Goal: Book appointment/travel/reservation

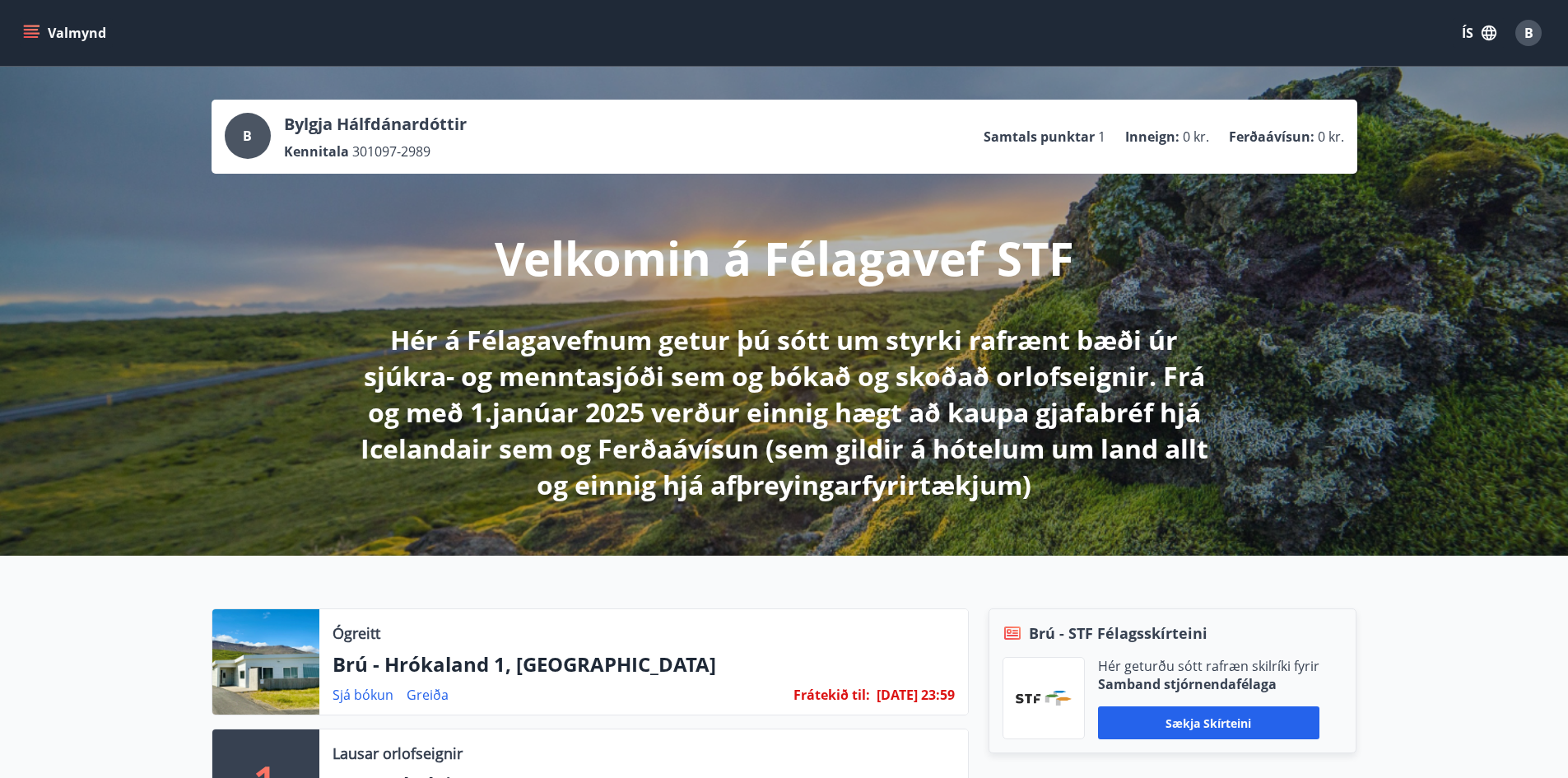
click at [39, 27] on button "Valmynd" at bounding box center [66, 33] width 93 height 30
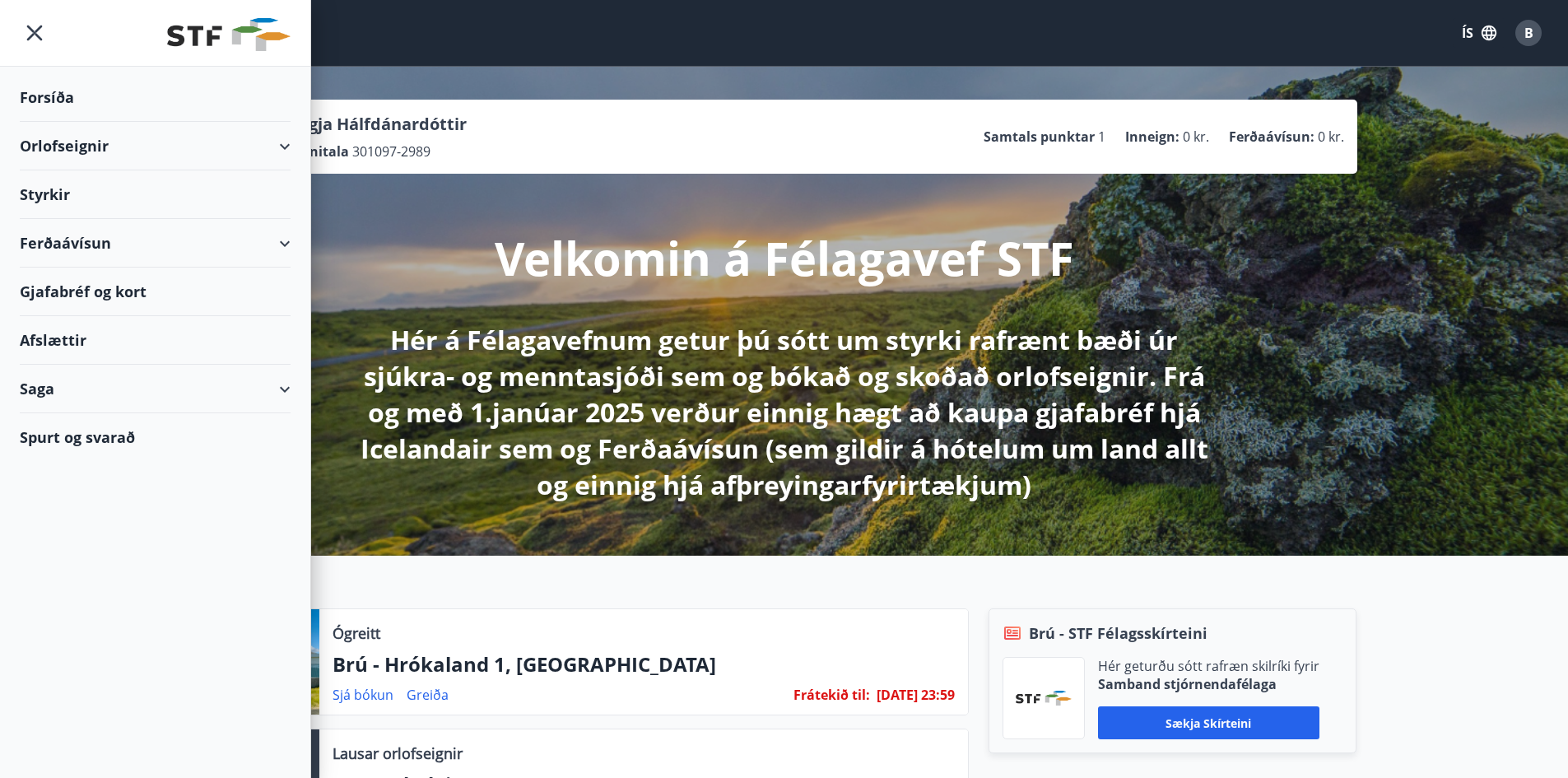
click at [287, 140] on div "Orlofseignir" at bounding box center [155, 146] width 271 height 49
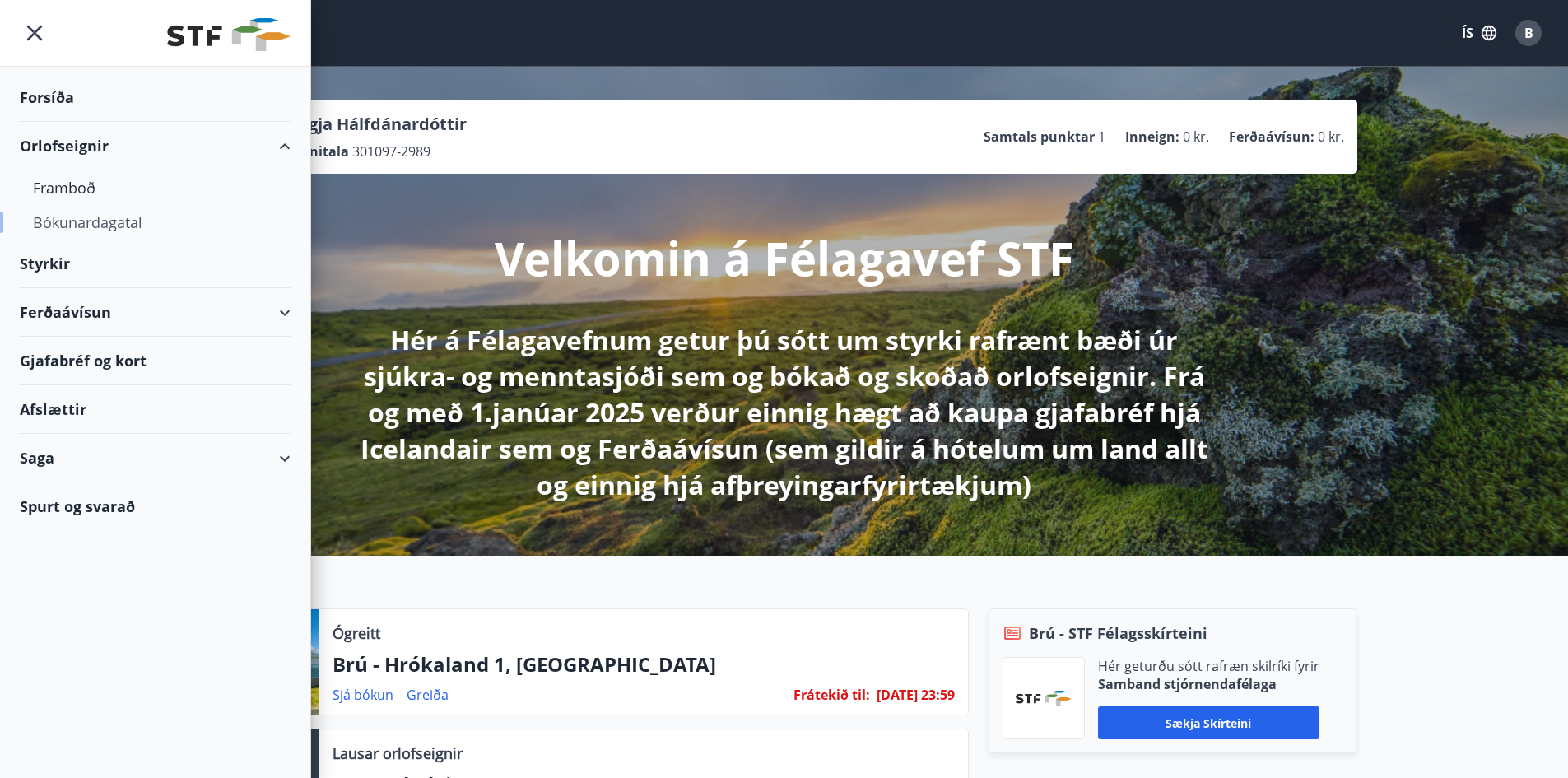
click at [102, 222] on div "Bókunardagatal" at bounding box center [154, 223] width 245 height 35
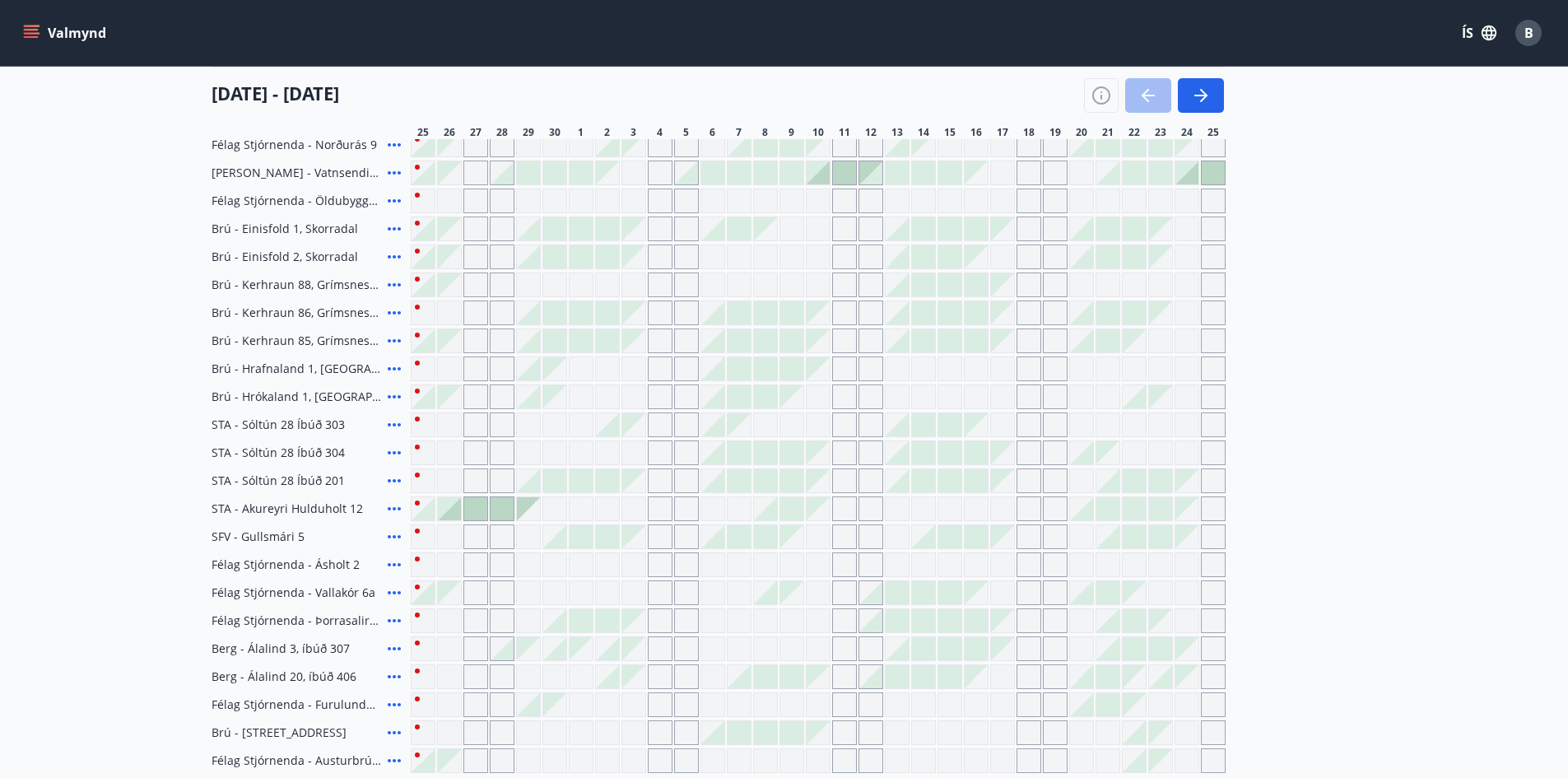
scroll to position [153, 0]
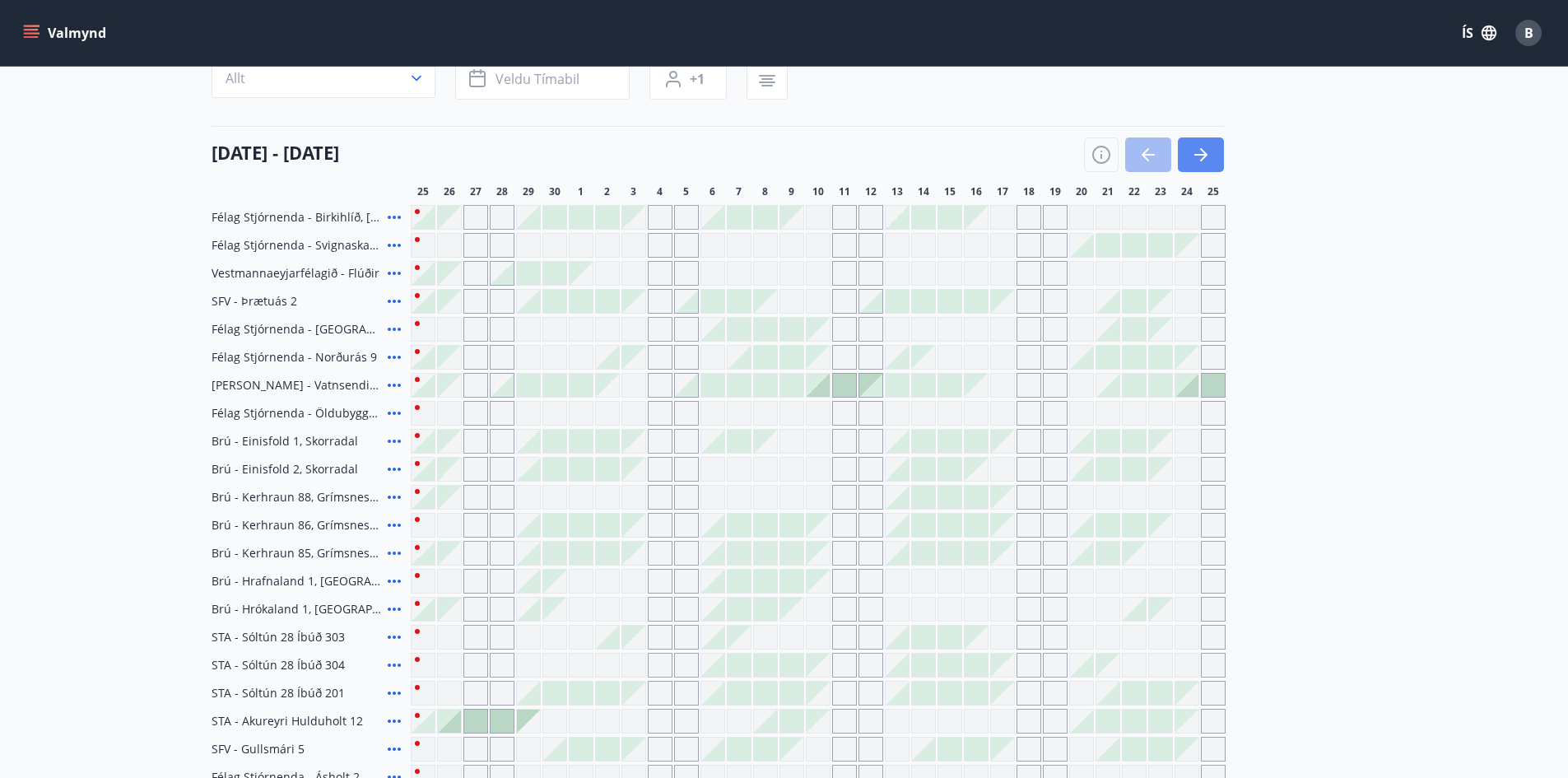
click at [1195, 140] on button "button" at bounding box center [1200, 154] width 46 height 35
click at [1204, 153] on icon "button" at bounding box center [1204, 154] width 8 height 13
click at [1379, 310] on main "Bókunardagatal Svæði Allt Dagsetningar Veldu tímabil Svefnstæði +1 [DATE] - [DA…" at bounding box center [784, 449] width 1568 height 1073
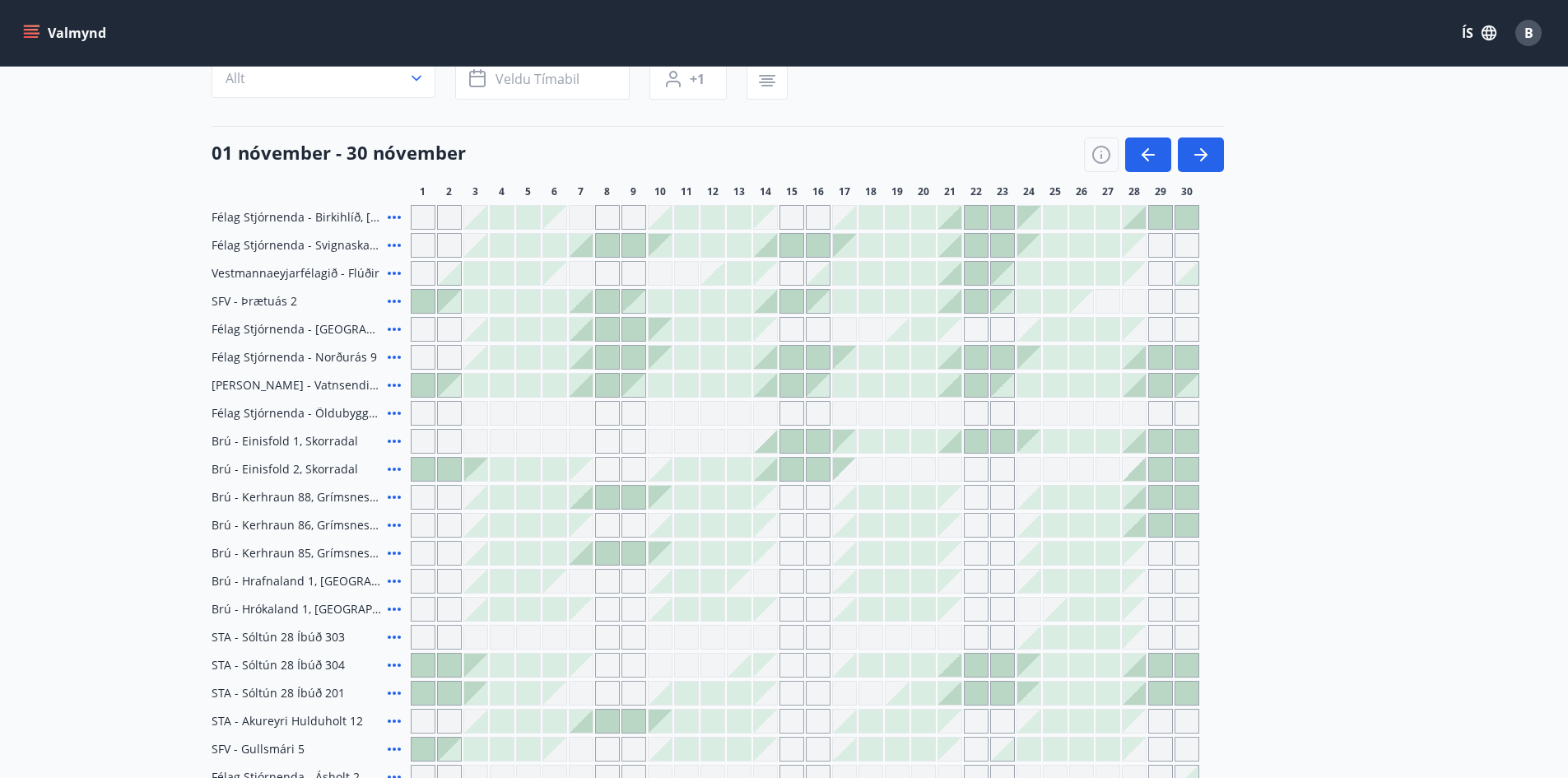
scroll to position [71, 0]
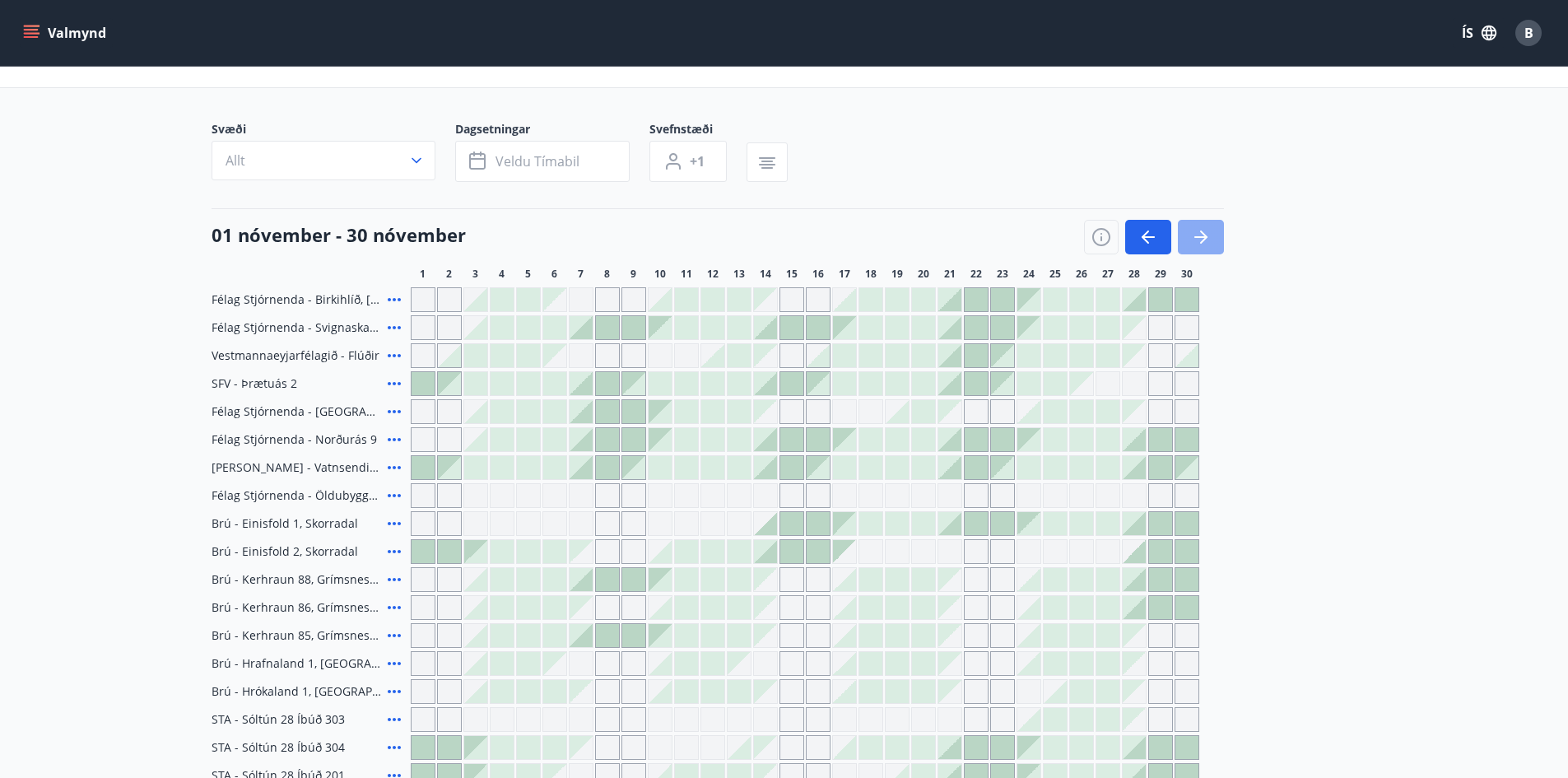
click at [1207, 232] on icon "button" at bounding box center [1200, 237] width 20 height 20
click at [1238, 281] on div "Svæði Allt Dagsetningar Veldu tímabil Svefnstæði +1 [DATE] - [DATE] 1 2 3 4 5 6…" at bounding box center [784, 594] width 1146 height 946
click at [1485, 350] on main "Bókunardagatal Svæði Allt Dagsetningar Veldu tímabil Svefnstæði +1 [DATE] - [DA…" at bounding box center [784, 531] width 1568 height 1073
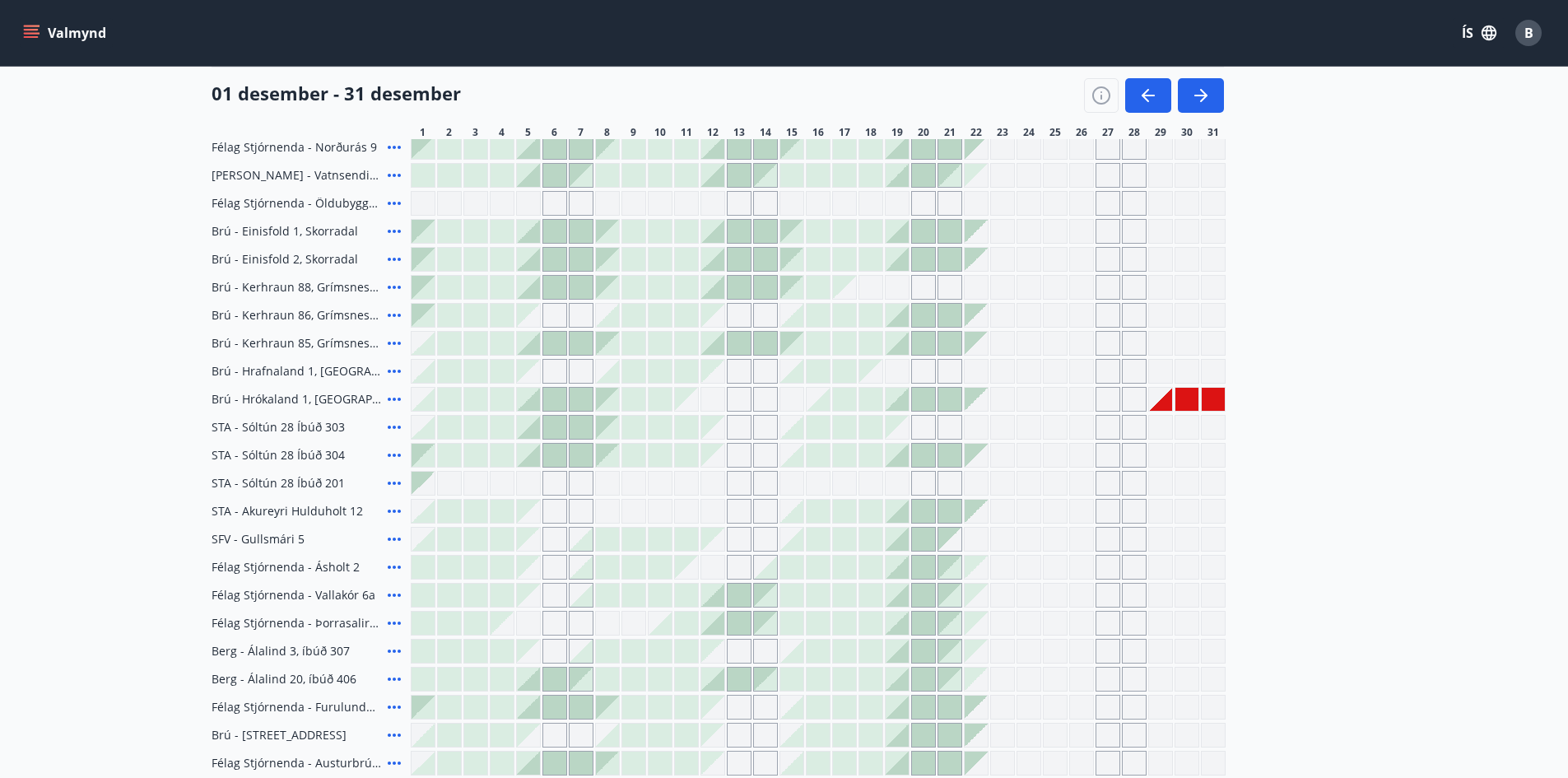
scroll to position [400, 0]
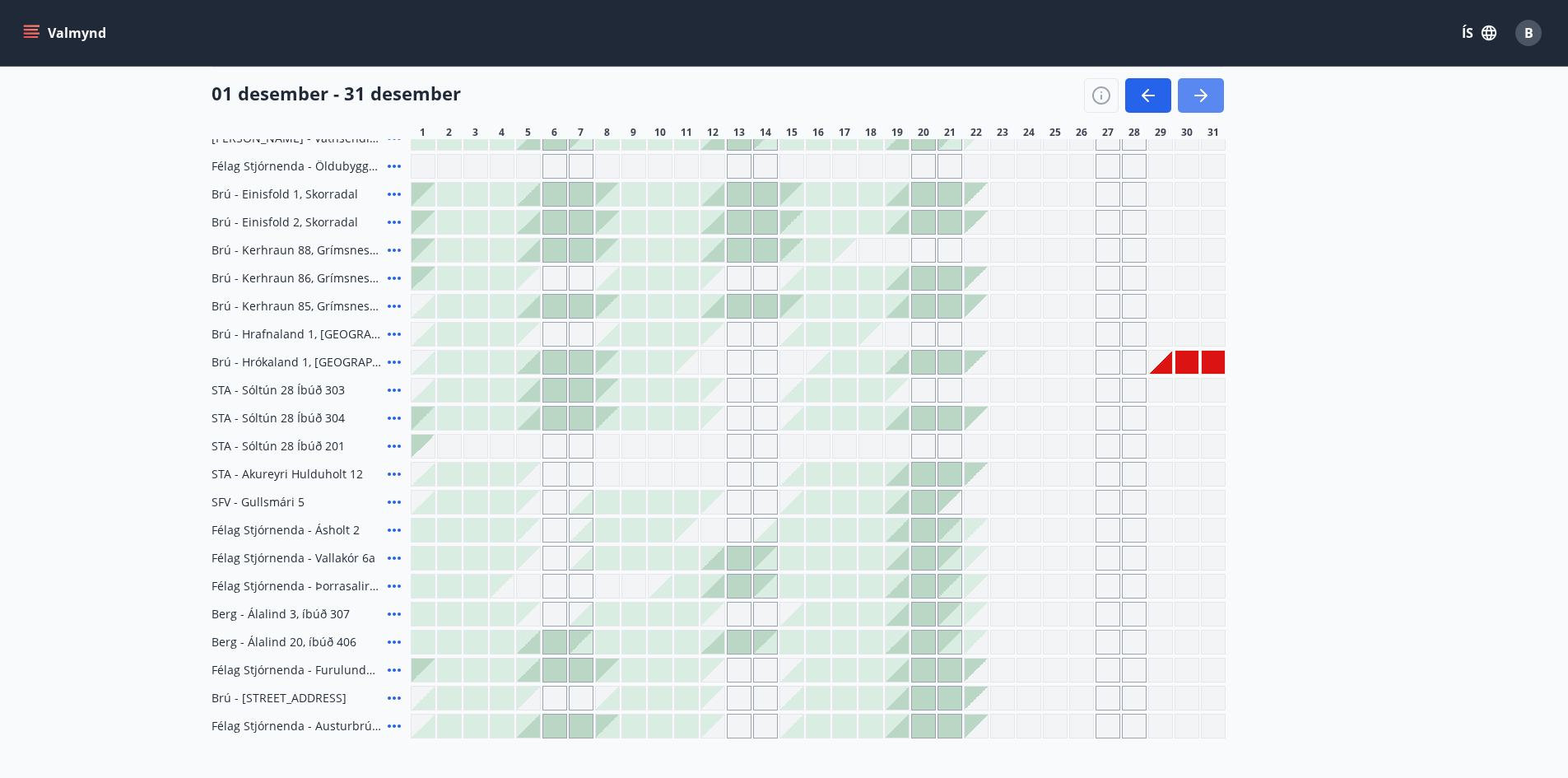
click at [1194, 98] on icon "button" at bounding box center [1200, 95] width 20 height 20
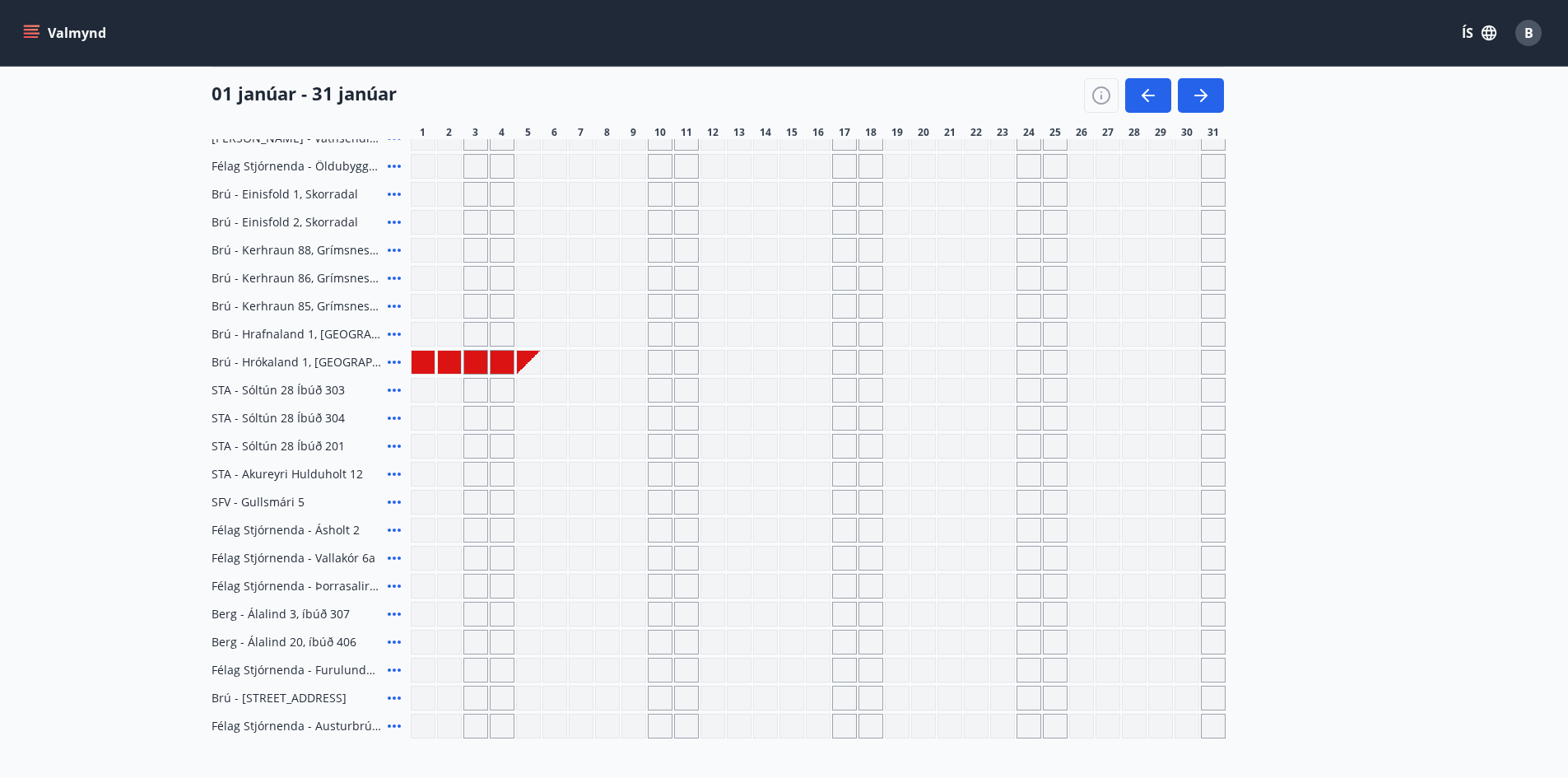
click at [392, 356] on icon at bounding box center [394, 362] width 20 height 20
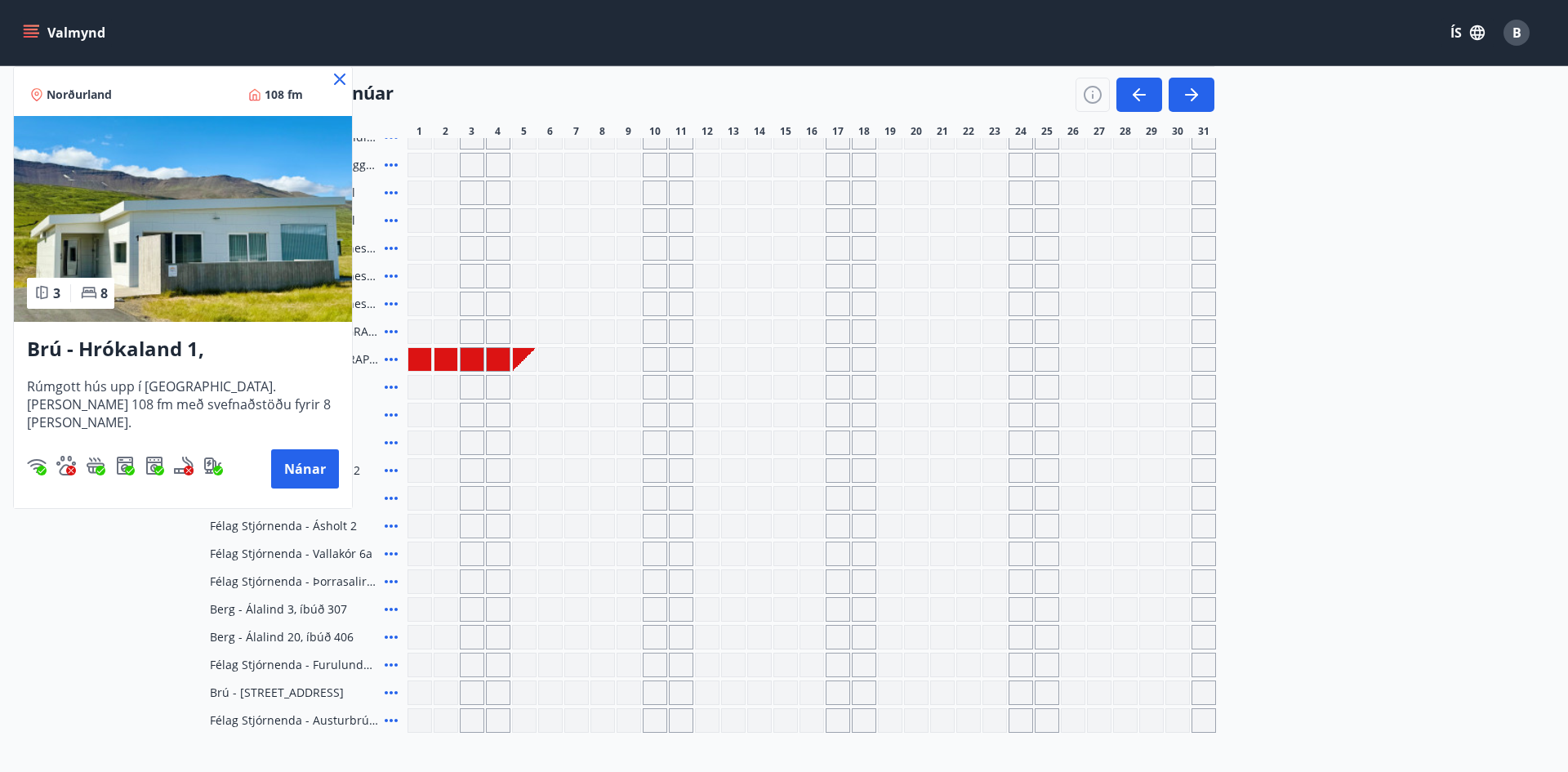
click at [338, 77] on icon at bounding box center [340, 79] width 11 height 11
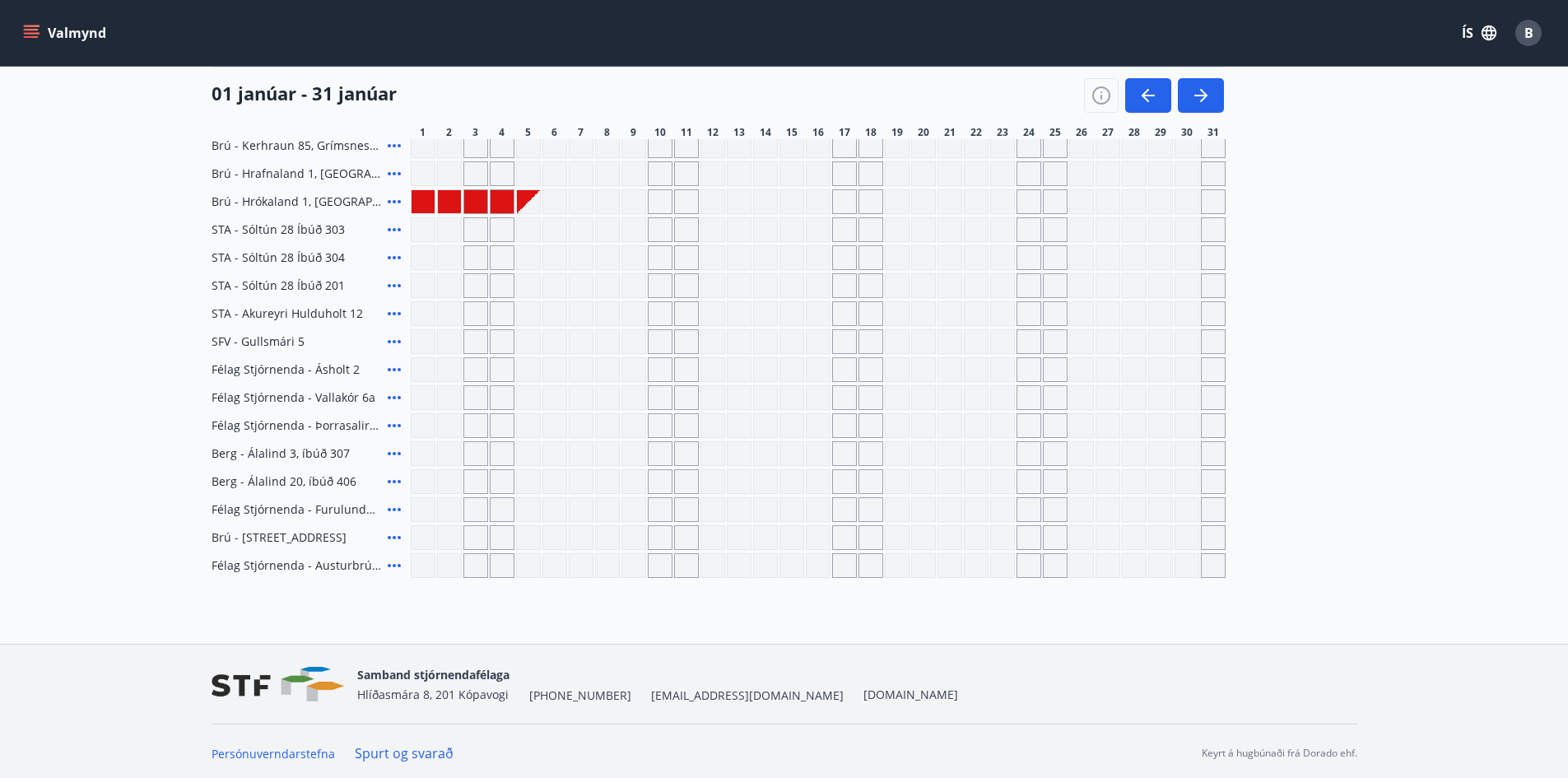
scroll to position [564, 0]
click at [1201, 88] on icon "button" at bounding box center [1200, 95] width 20 height 20
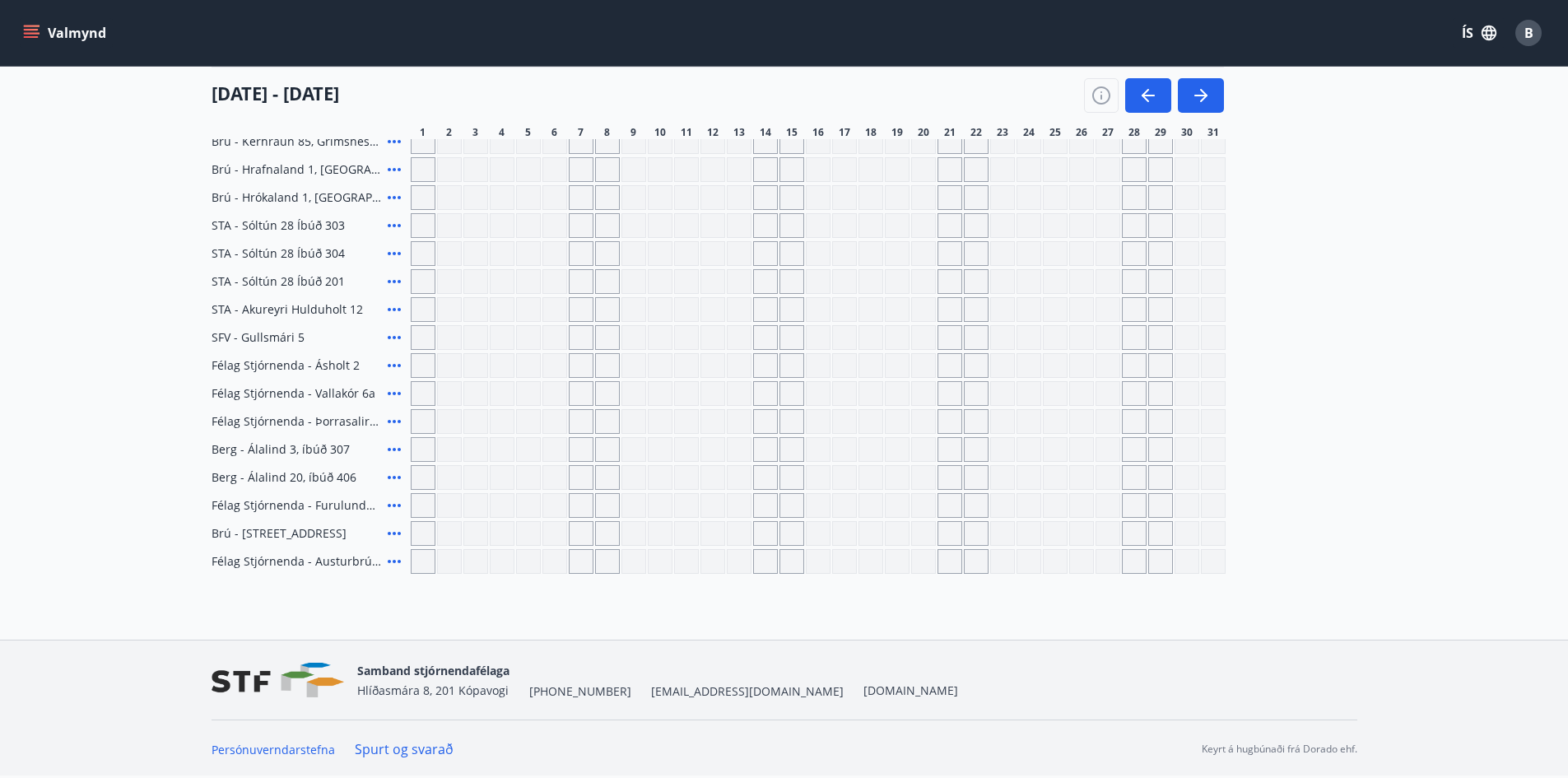
click at [32, 35] on icon "menu" at bounding box center [31, 33] width 16 height 16
